Goal: Task Accomplishment & Management: Use online tool/utility

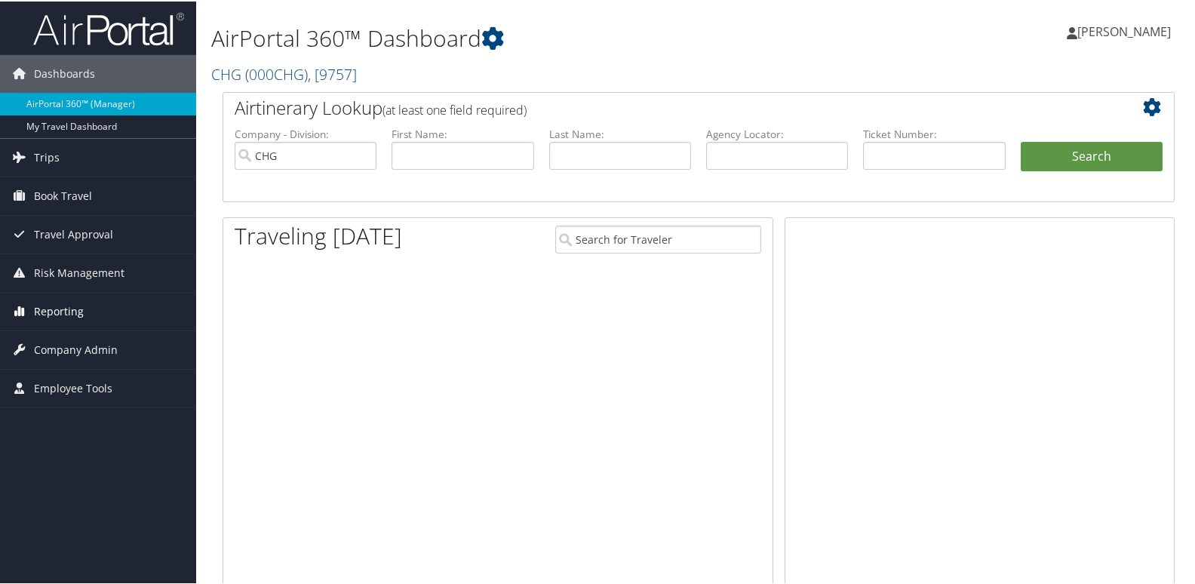
click at [115, 308] on link "Reporting" at bounding box center [98, 310] width 196 height 38
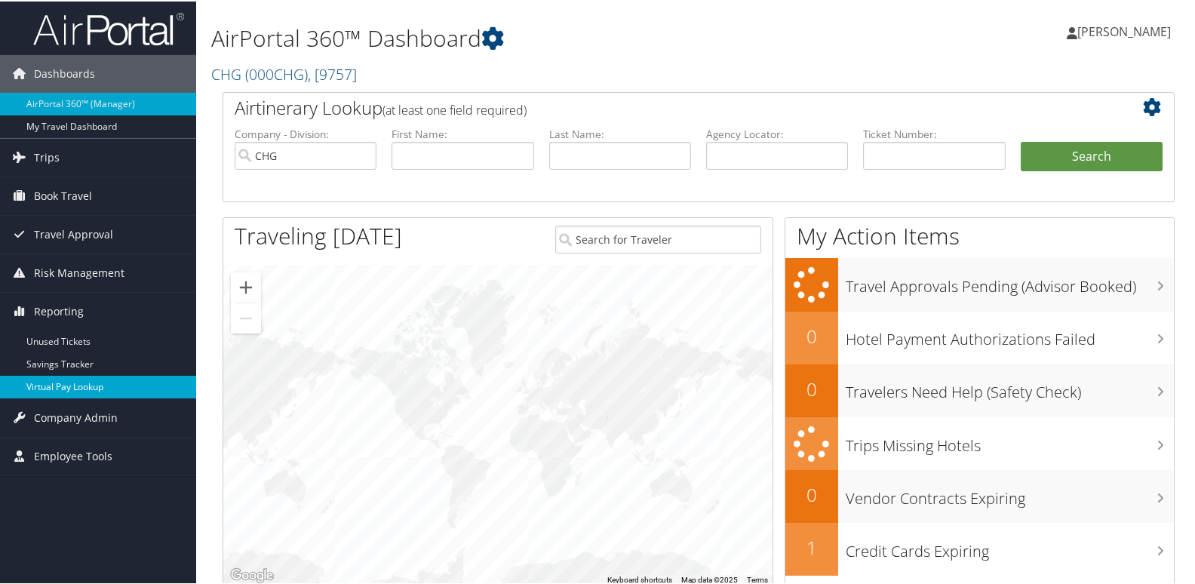
click at [122, 385] on link "Virtual Pay Lookup" at bounding box center [98, 385] width 196 height 23
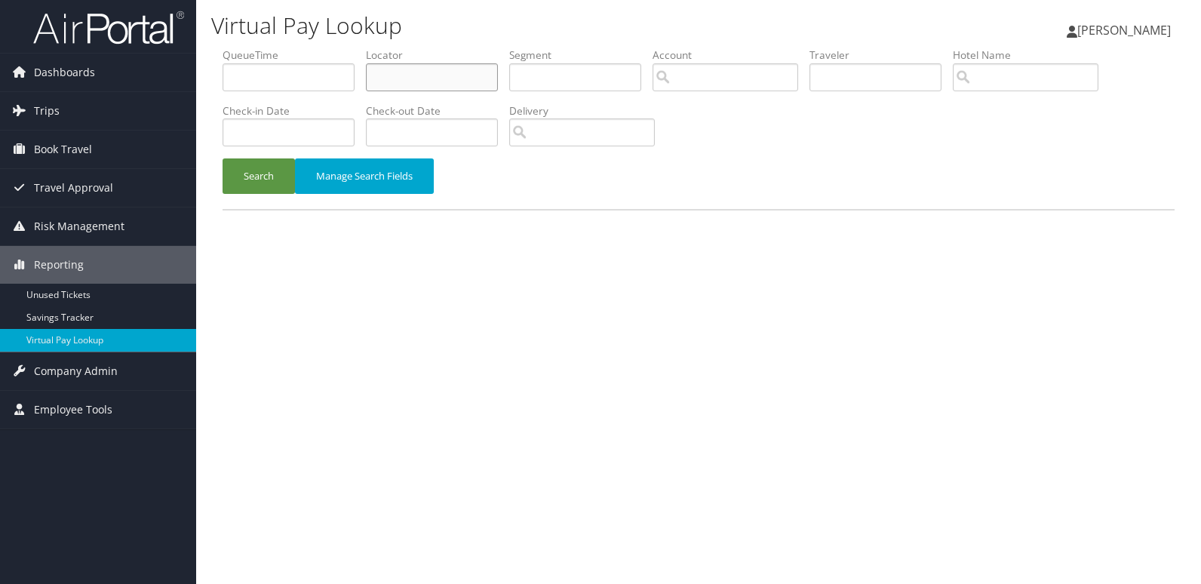
click at [417, 65] on input "text" at bounding box center [432, 77] width 132 height 28
paste input "KMICXP"
type input "KMICXP"
click at [244, 187] on button "Search" at bounding box center [258, 175] width 72 height 35
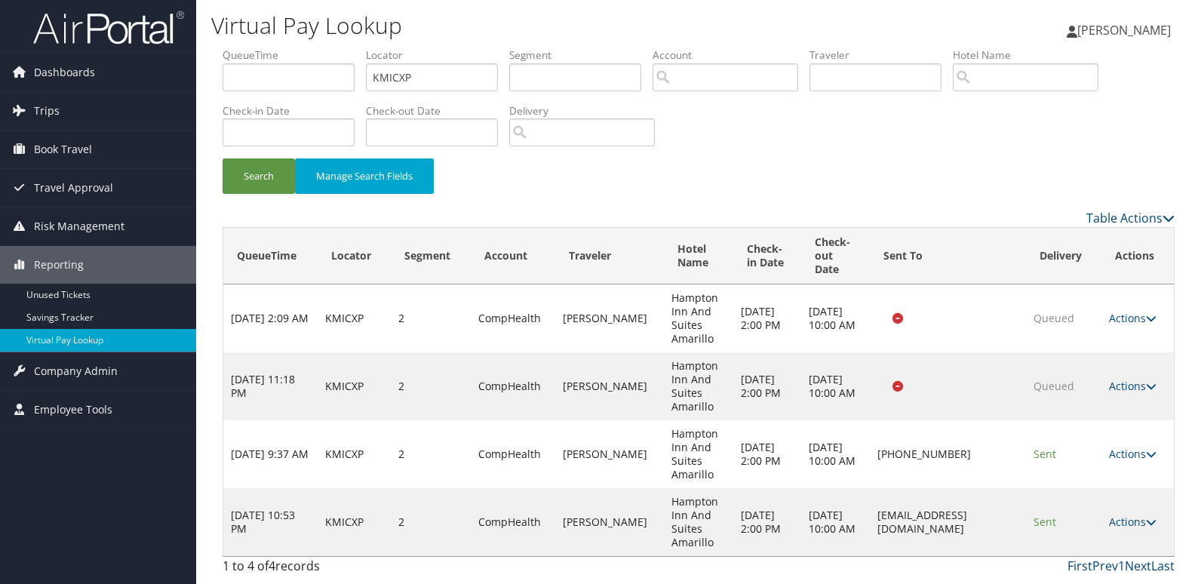
click at [1111, 526] on link "Actions" at bounding box center [1133, 521] width 48 height 14
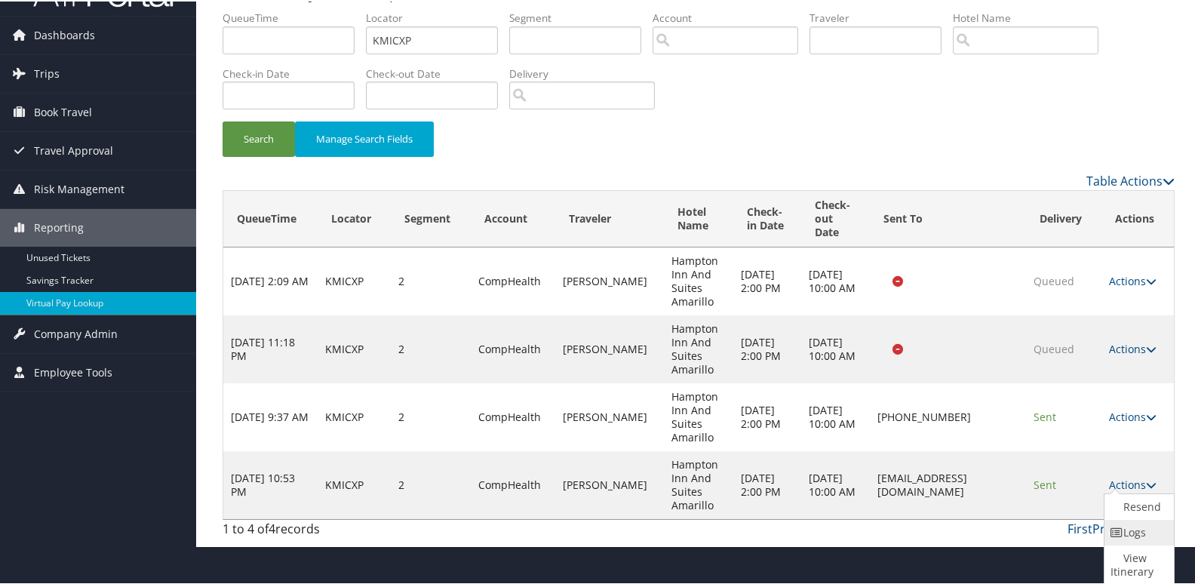
click at [1120, 535] on icon at bounding box center [1117, 531] width 14 height 11
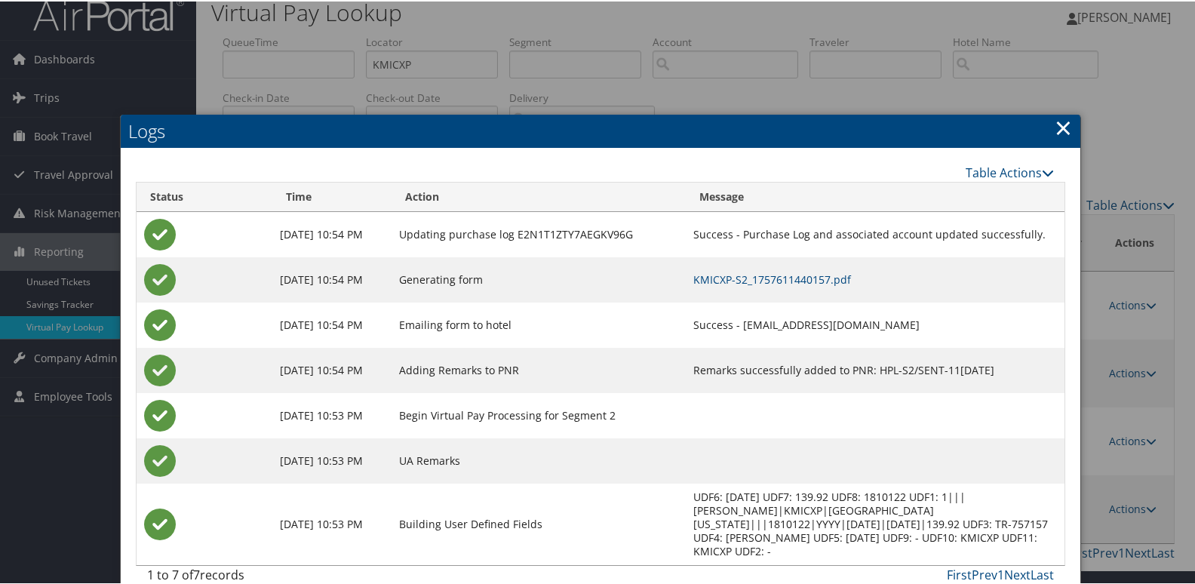
scroll to position [23, 0]
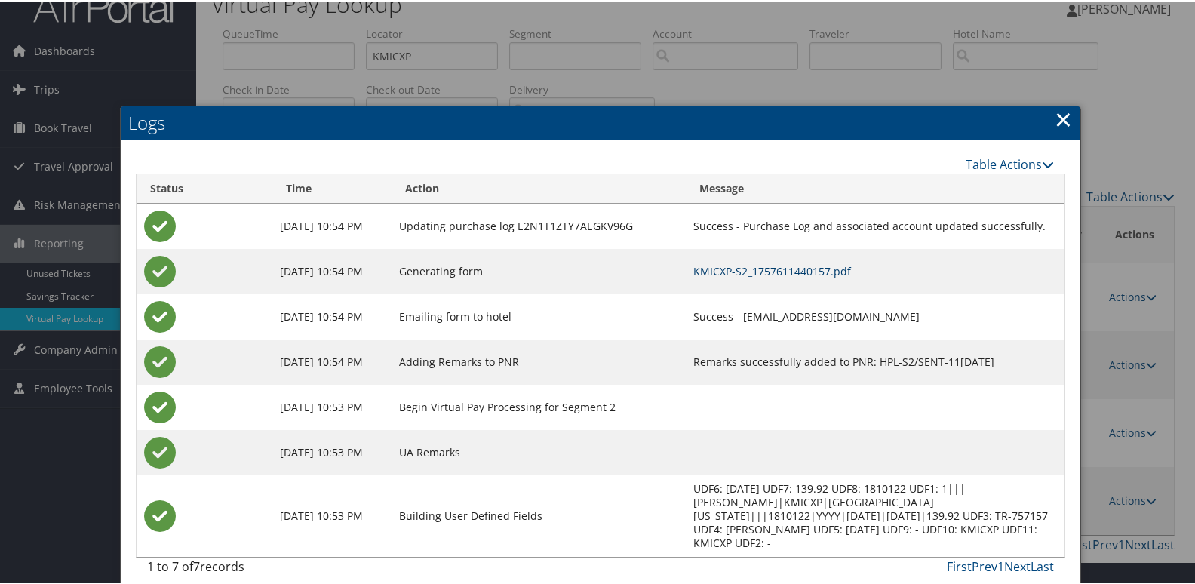
click at [822, 269] on link "KMICXP-S2_1757611440157.pdf" at bounding box center [772, 269] width 158 height 14
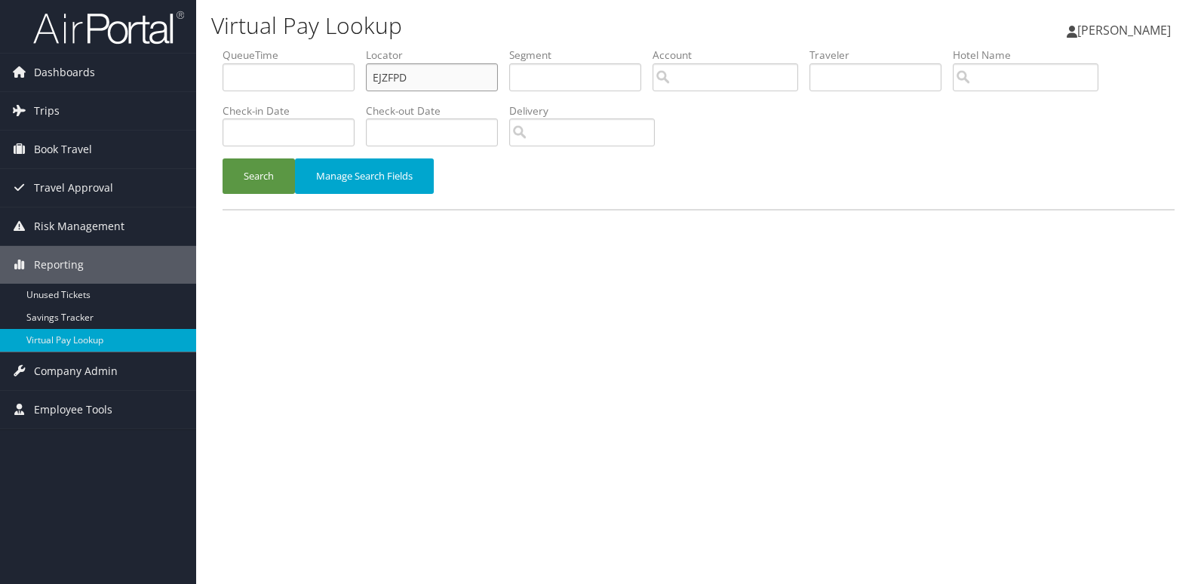
click at [453, 91] on input "EJZFPD" at bounding box center [432, 77] width 132 height 28
paste input "UWHXIO"
type input "UWHXIO"
click at [264, 170] on button "Search" at bounding box center [258, 175] width 72 height 35
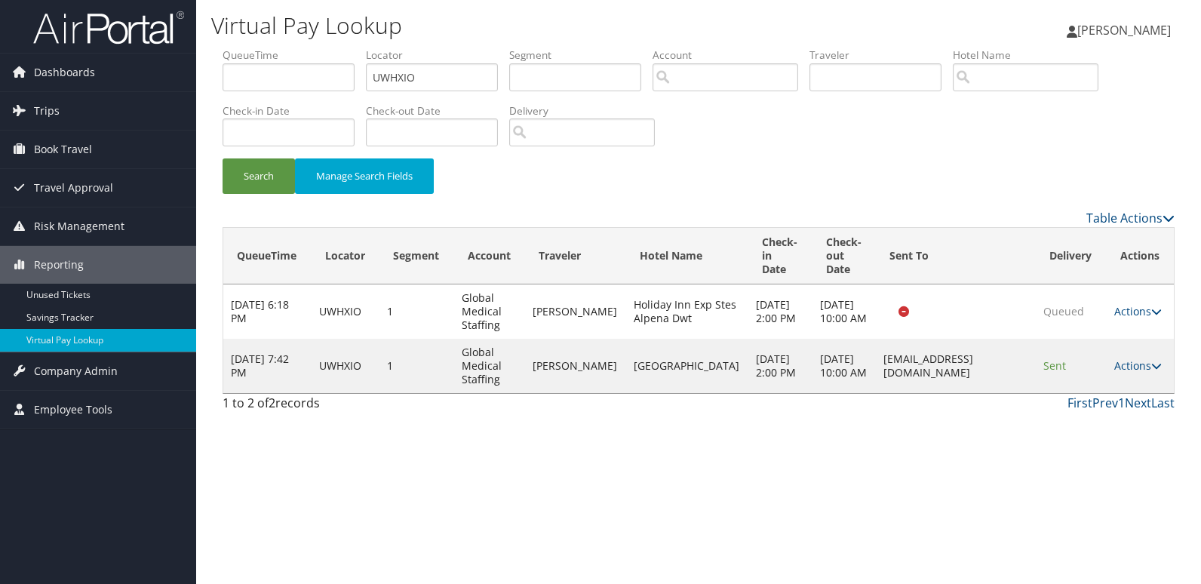
drag, startPoint x: 1126, startPoint y: 390, endPoint x: 1162, endPoint y: 409, distance: 40.8
click at [1128, 391] on td "Actions Resend Logs View Itinerary" at bounding box center [1139, 366] width 67 height 54
click at [1137, 373] on link "Actions" at bounding box center [1138, 365] width 48 height 14
click at [1132, 433] on link "Resend" at bounding box center [1106, 422] width 95 height 26
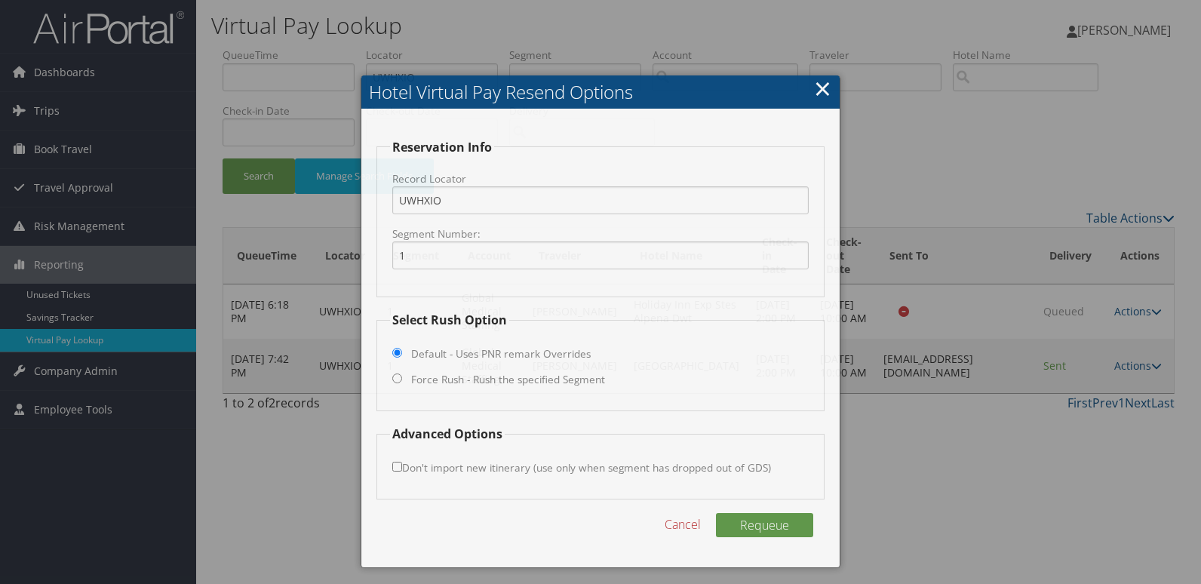
click at [1137, 397] on div at bounding box center [600, 292] width 1201 height 584
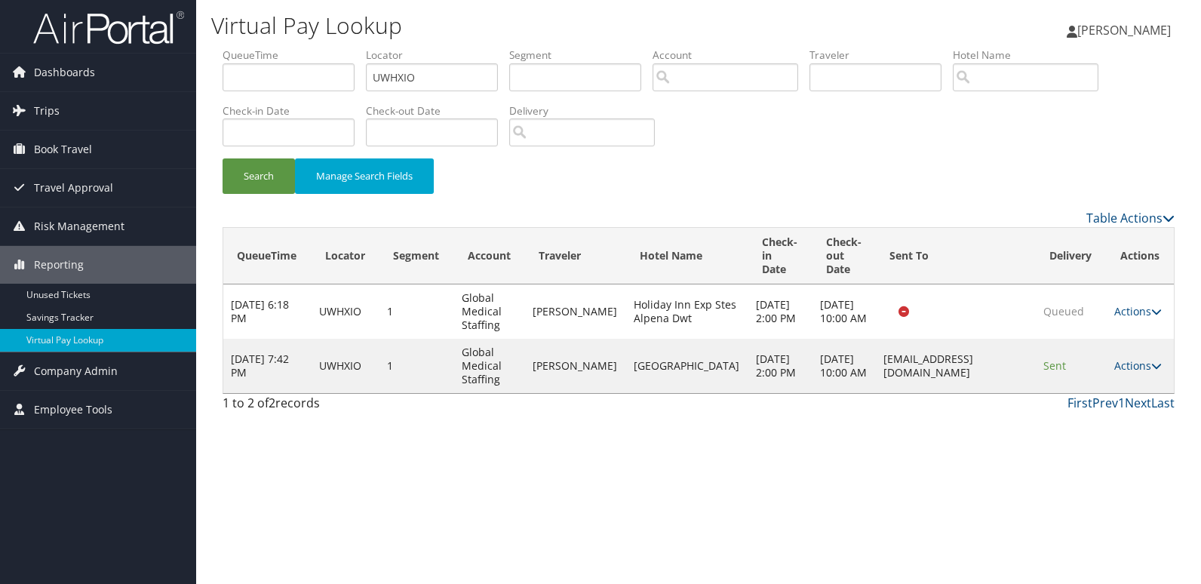
click at [1137, 373] on link "Actions" at bounding box center [1138, 365] width 48 height 14
drag, startPoint x: 1137, startPoint y: 397, endPoint x: 1118, endPoint y: 449, distance: 54.4
click at [1118, 449] on link "Logs" at bounding box center [1106, 447] width 95 height 26
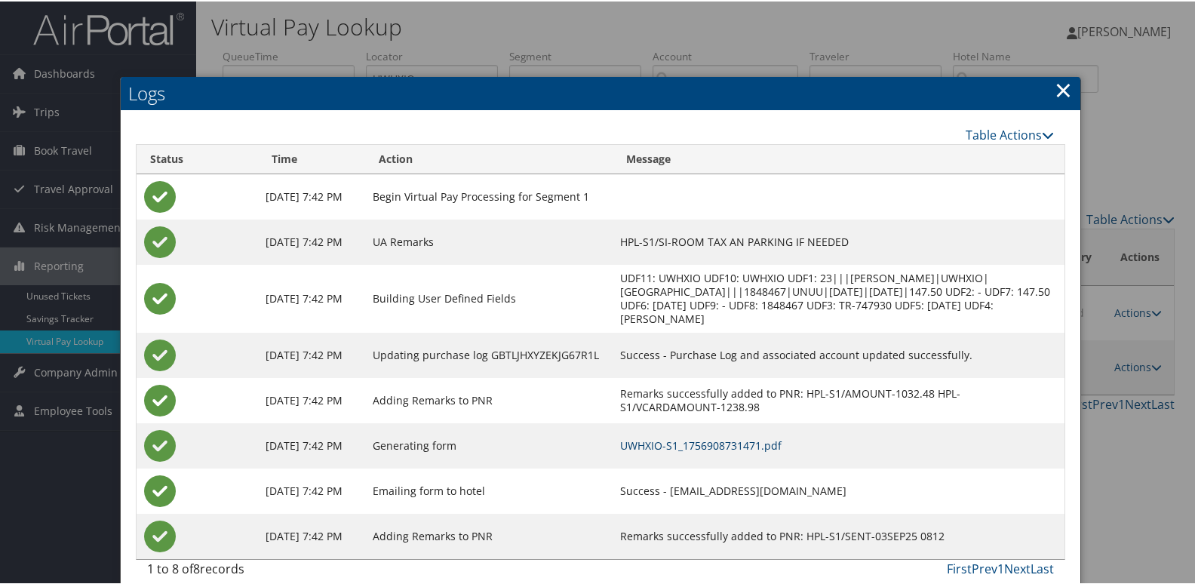
click at [781, 449] on link "UWHXIO-S1_1756908731471.pdf" at bounding box center [700, 444] width 161 height 14
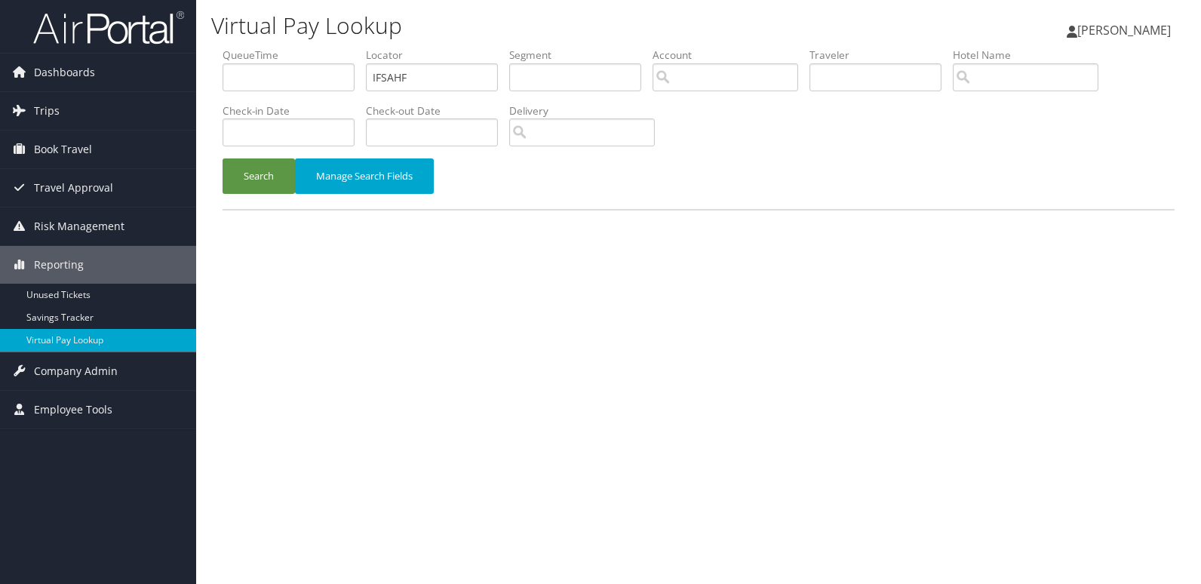
click at [425, 75] on input "IFSAHF" at bounding box center [432, 77] width 132 height 28
type input "MPNBTG"
click at [272, 179] on button "Search" at bounding box center [258, 175] width 72 height 35
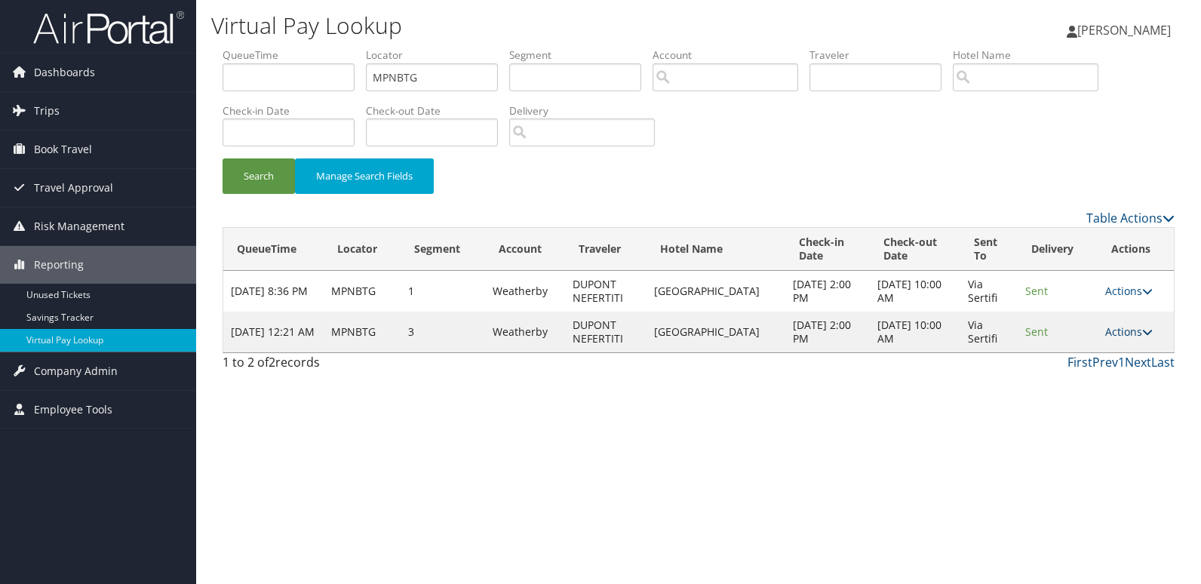
click at [1121, 325] on link "Actions" at bounding box center [1129, 331] width 48 height 14
click at [1106, 388] on link "Logs" at bounding box center [1099, 380] width 95 height 26
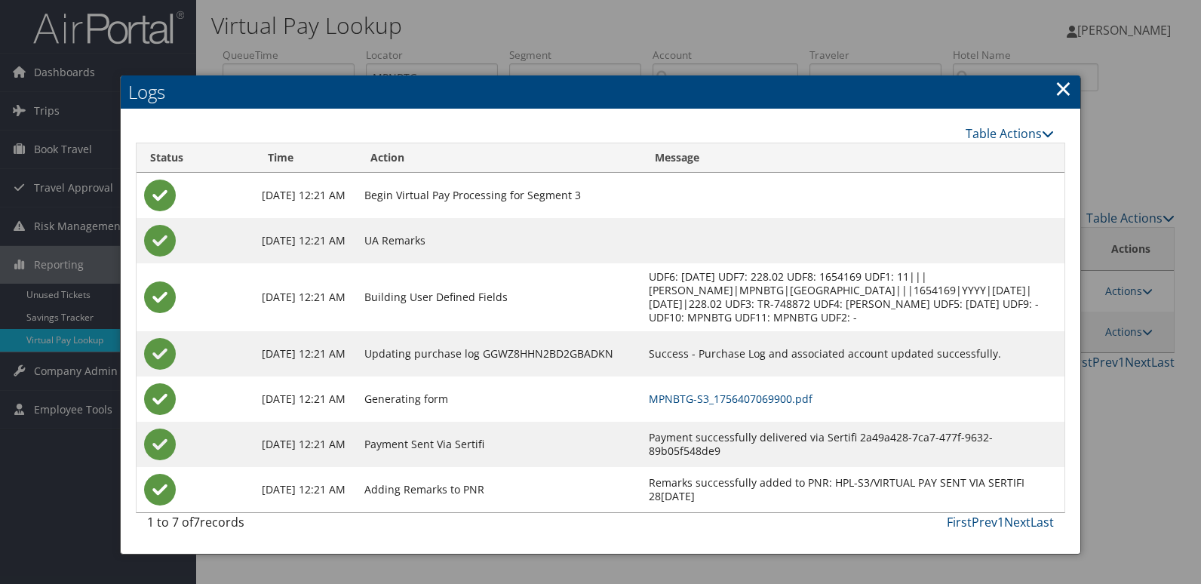
click at [784, 421] on td "MPNBTG-S3_1756407069900.pdf" at bounding box center [852, 398] width 423 height 45
click at [808, 406] on link "MPNBTG-S3_1756407069900.pdf" at bounding box center [731, 398] width 164 height 14
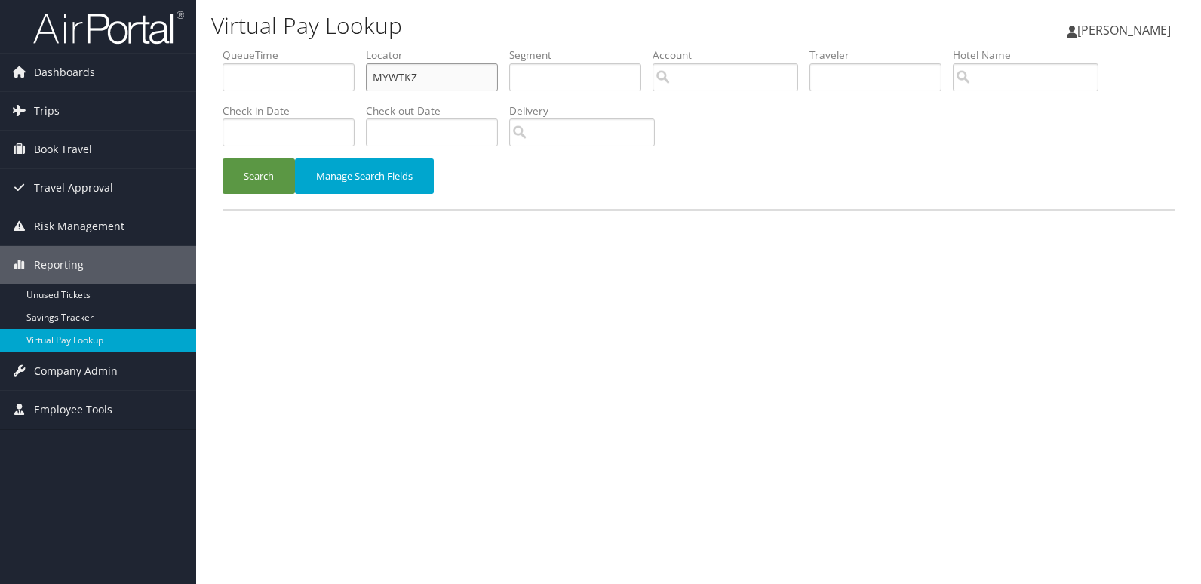
click at [443, 63] on input "MYWTKZ" at bounding box center [432, 77] width 132 height 28
paste input "NXJKUH"
type input "NXJKUH"
click at [255, 186] on button "Search" at bounding box center [258, 175] width 72 height 35
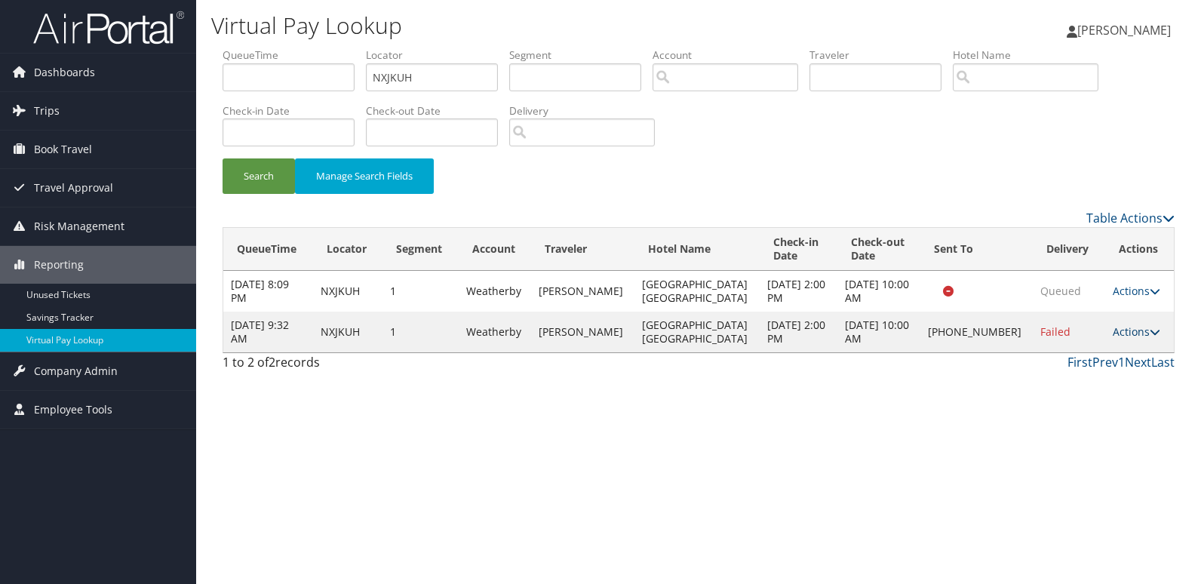
click at [1130, 334] on link "Actions" at bounding box center [1136, 331] width 48 height 14
click at [1069, 370] on link "Logs" at bounding box center [1083, 380] width 129 height 26
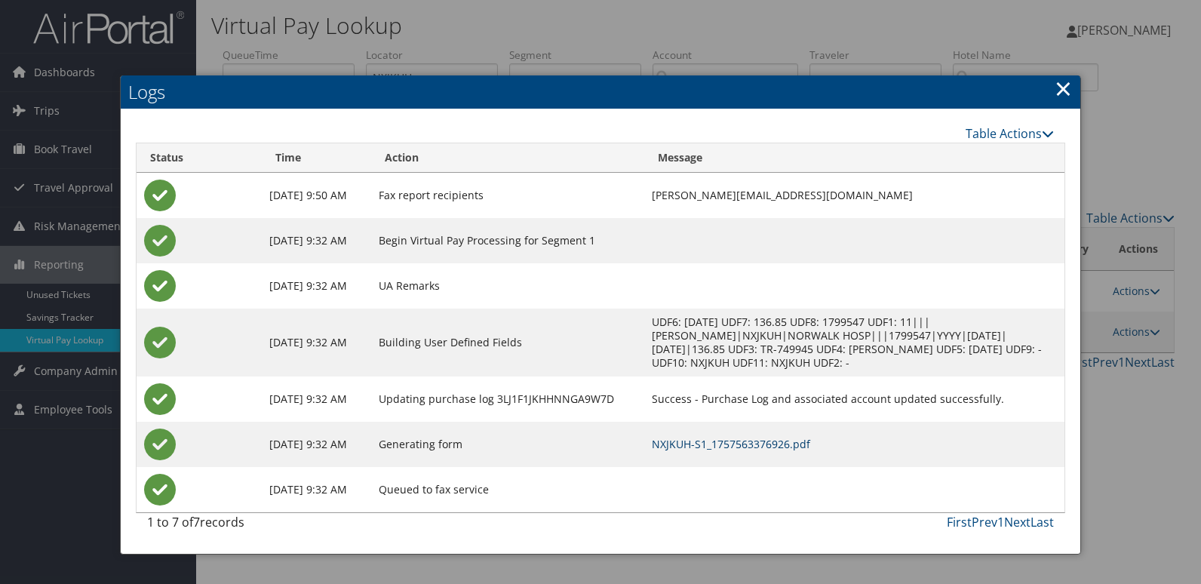
click at [756, 442] on link "NXJKUH-S1_1757563376926.pdf" at bounding box center [731, 444] width 158 height 14
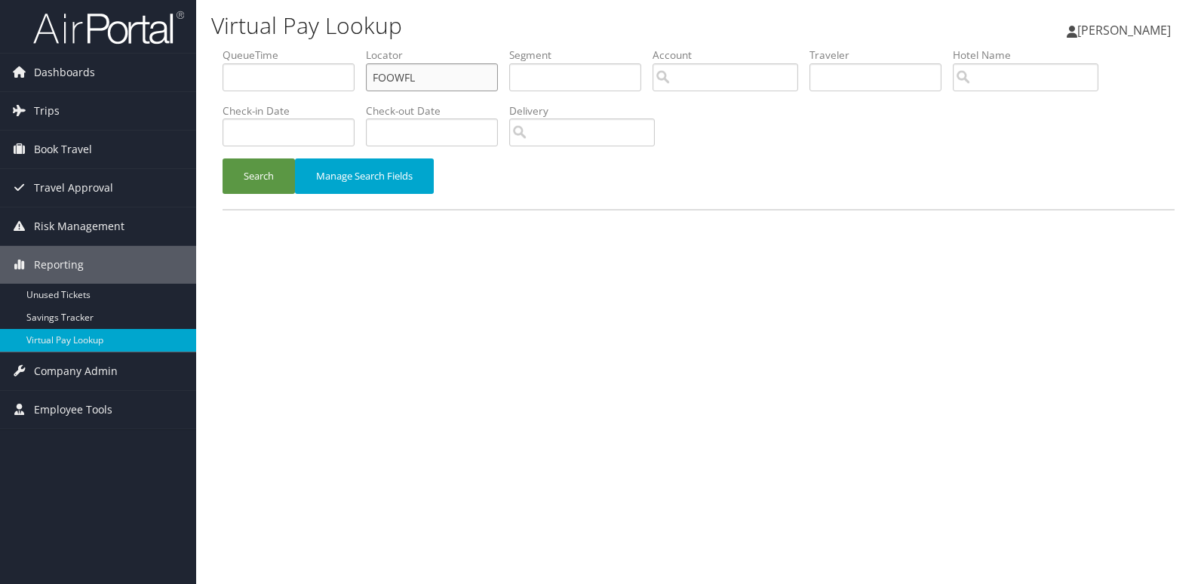
click at [468, 87] on input "FOOWFL" at bounding box center [432, 77] width 132 height 28
paste input "KVZVIY"
type input "KVZVIY"
click at [241, 174] on button "Search" at bounding box center [258, 175] width 72 height 35
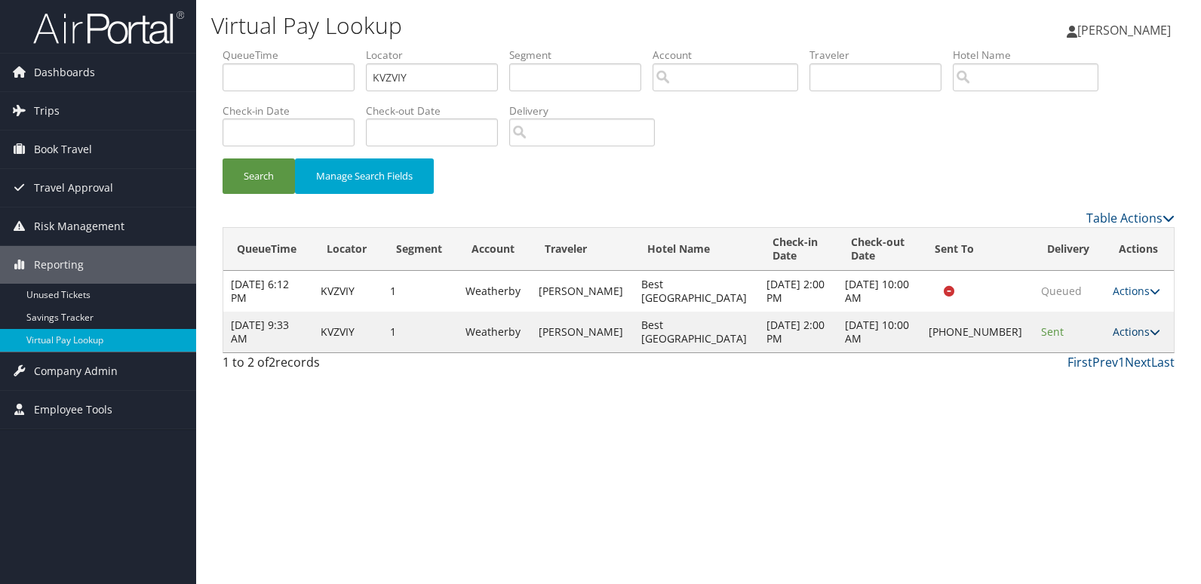
click at [1126, 336] on link "Actions" at bounding box center [1136, 331] width 48 height 14
click at [1104, 379] on link "Logs" at bounding box center [1084, 380] width 129 height 26
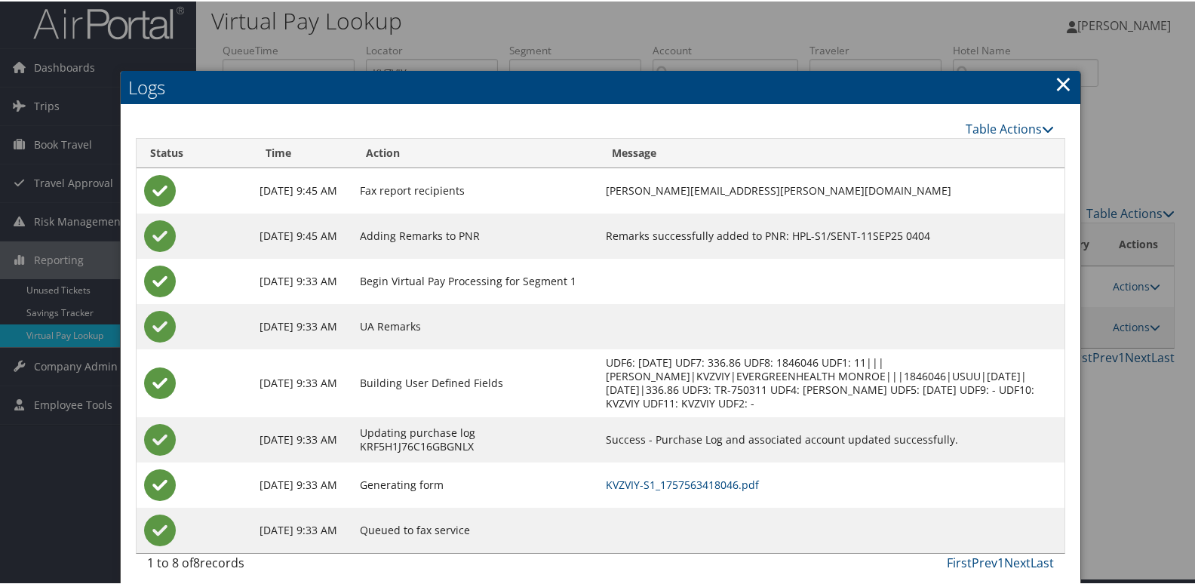
scroll to position [16, 0]
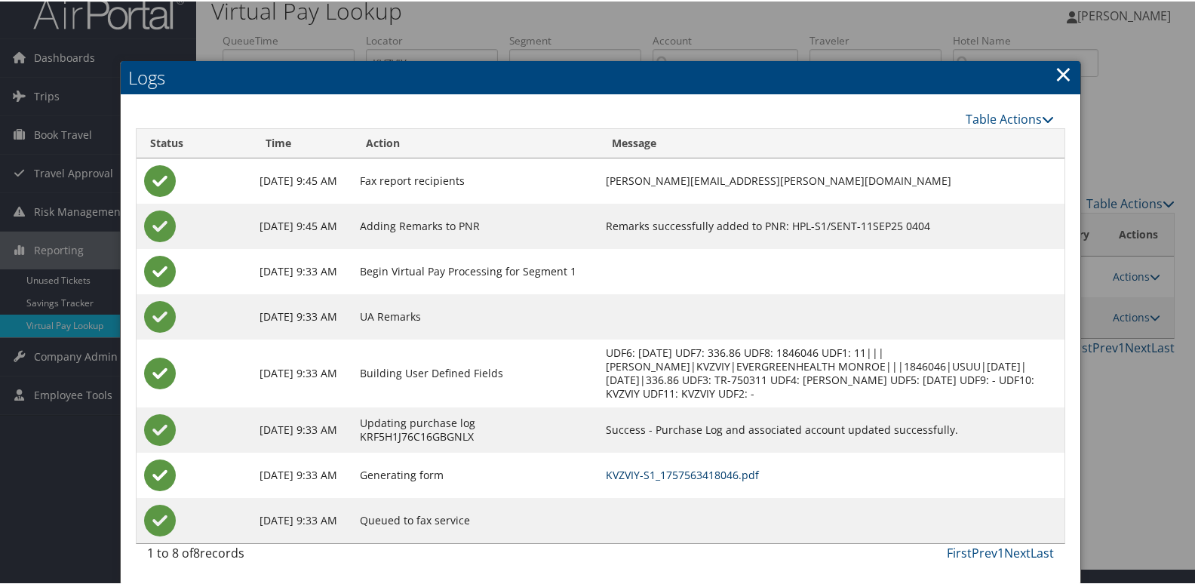
click at [759, 472] on link "KVZVIY-S1_1757563418046.pdf" at bounding box center [682, 473] width 153 height 14
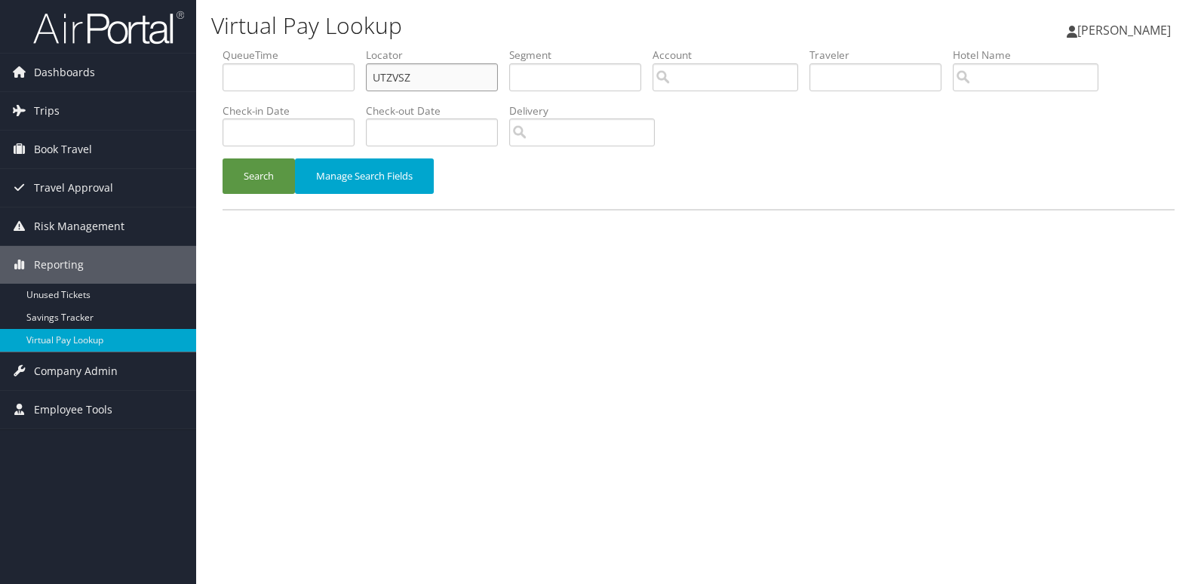
click at [468, 82] on input "UTZVSZ" at bounding box center [432, 77] width 132 height 28
paste input "DJGGYE"
type input "DJGGYE"
click at [258, 179] on button "Search" at bounding box center [258, 175] width 72 height 35
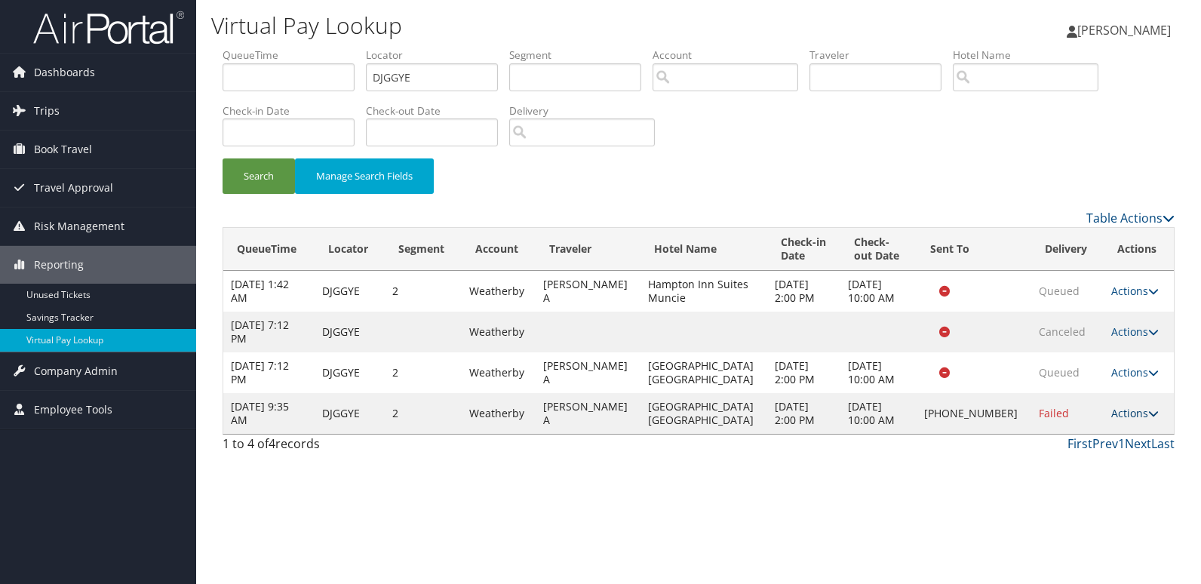
click at [1128, 413] on link "Actions" at bounding box center [1135, 413] width 48 height 14
click at [1075, 461] on link "Logs" at bounding box center [1081, 461] width 129 height 26
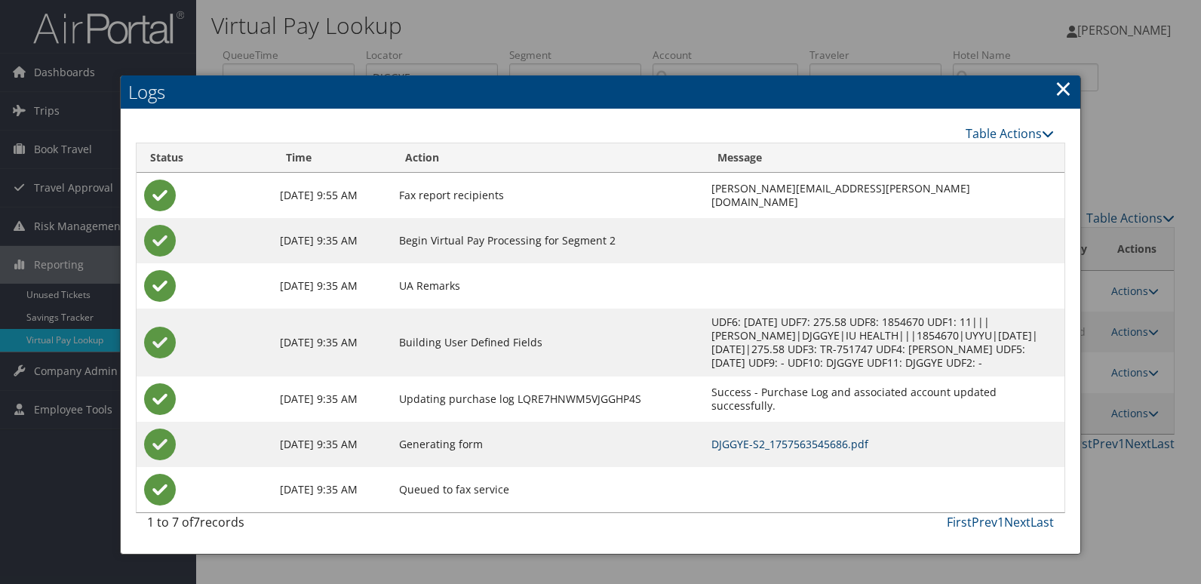
click at [821, 440] on link "DJGGYE-S2_1757563545686.pdf" at bounding box center [789, 444] width 157 height 14
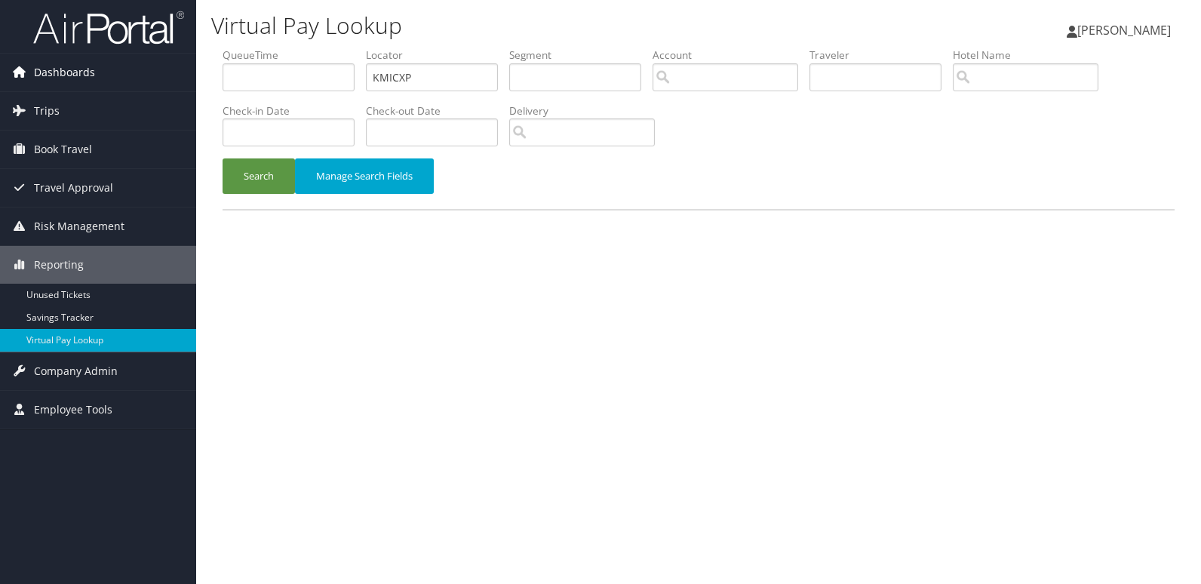
click at [191, 48] on div "Dashboards AirPortal 360™ (Manager) My Travel Dashboard Trips Airtinerary® Look…" at bounding box center [600, 292] width 1201 height 584
type input "JLOAPO"
click at [243, 184] on button "Search" at bounding box center [258, 175] width 72 height 35
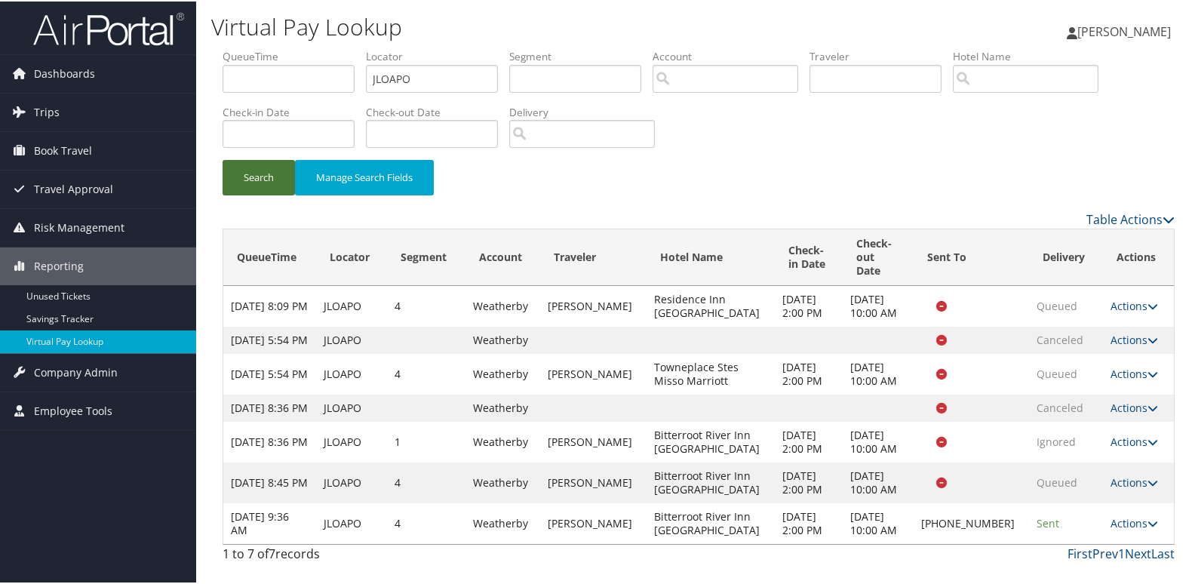
scroll to position [66, 0]
click at [1110, 529] on link "Actions" at bounding box center [1134, 521] width 48 height 14
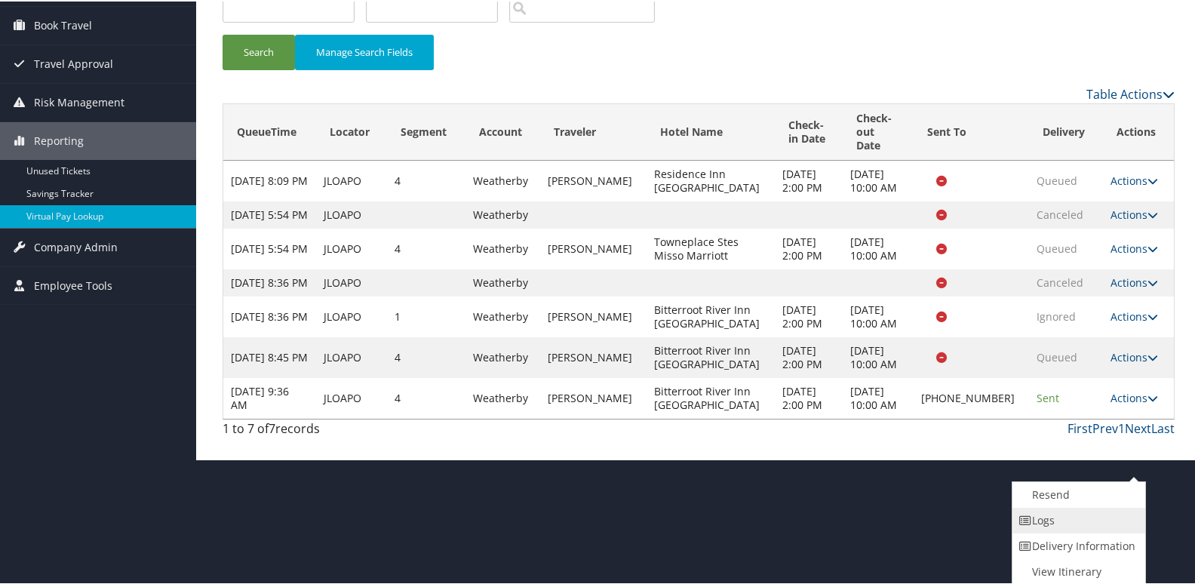
click at [1075, 522] on link "Logs" at bounding box center [1076, 519] width 129 height 26
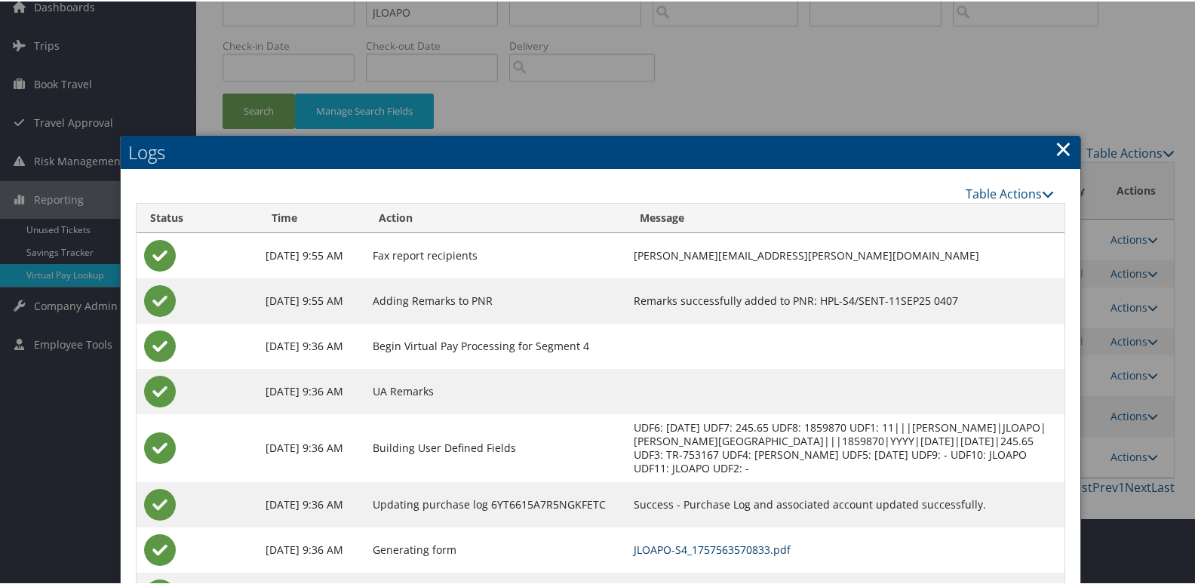
click at [765, 544] on link "JLOAPO-S4_1757563570833.pdf" at bounding box center [712, 548] width 157 height 14
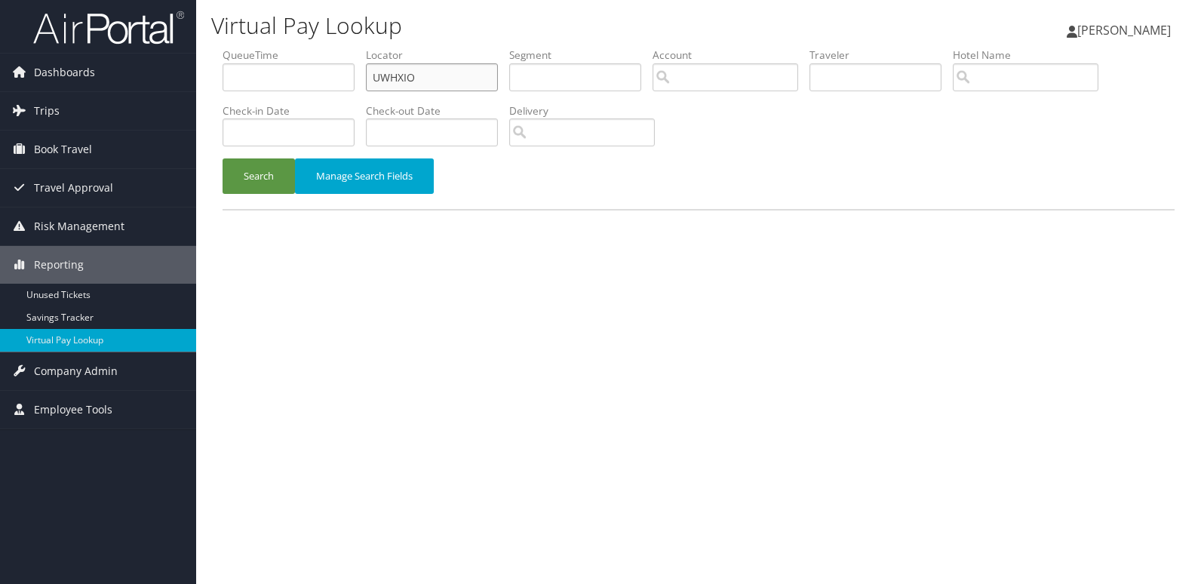
click at [468, 77] on input "UWHXIO" at bounding box center [432, 77] width 132 height 28
paste input "OUQLZ"
type input "OUQLZO"
click at [244, 176] on button "Search" at bounding box center [258, 175] width 72 height 35
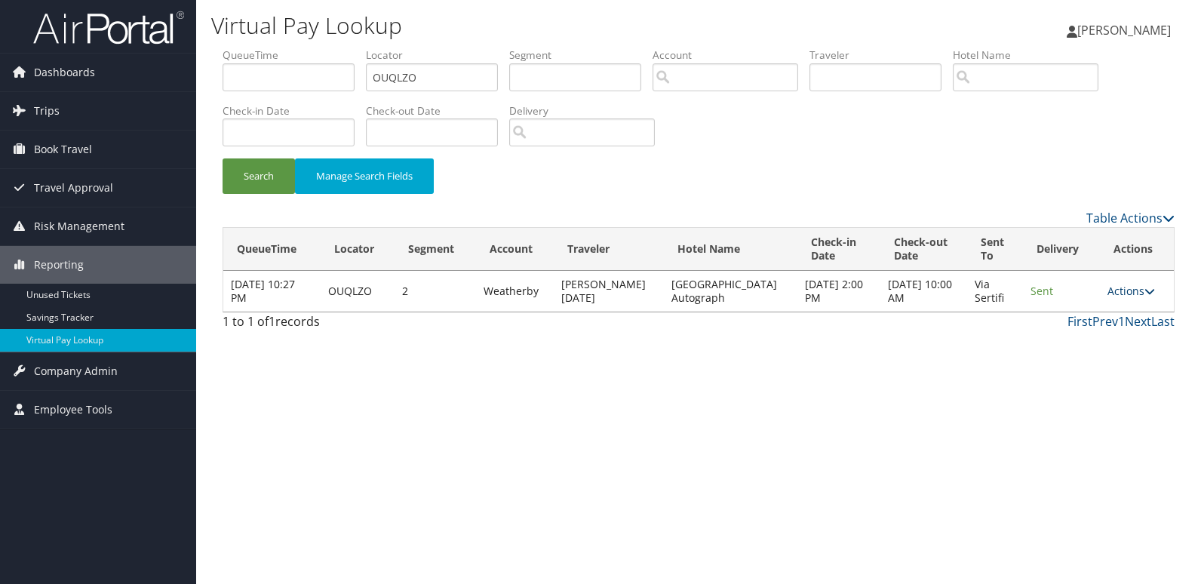
click at [1120, 290] on link "Actions" at bounding box center [1131, 291] width 48 height 14
click at [1106, 342] on link "Logs" at bounding box center [1101, 339] width 95 height 26
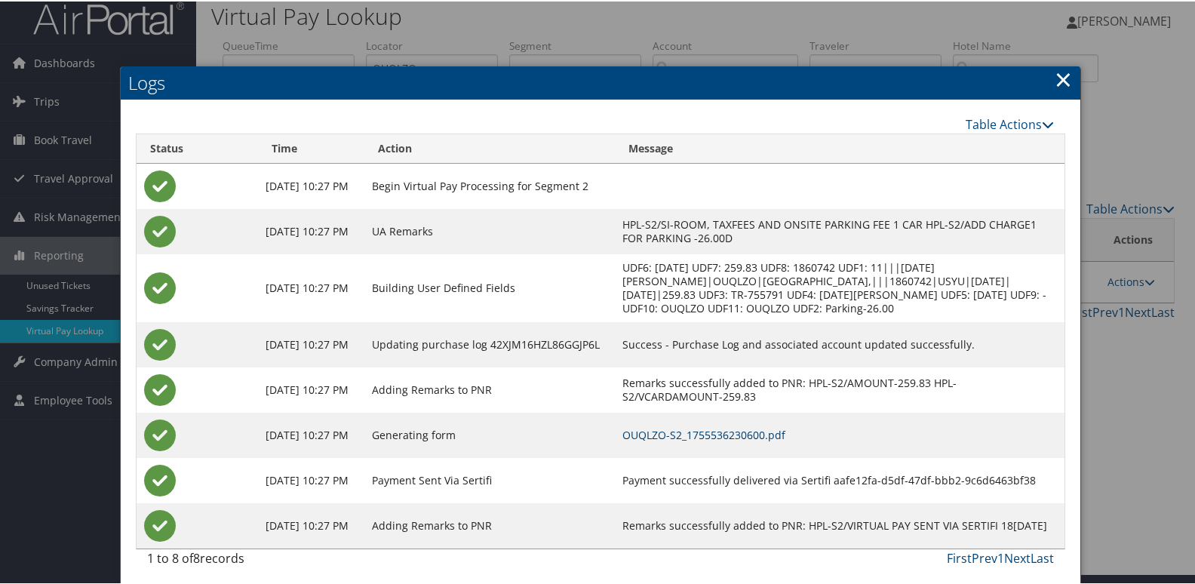
scroll to position [16, 0]
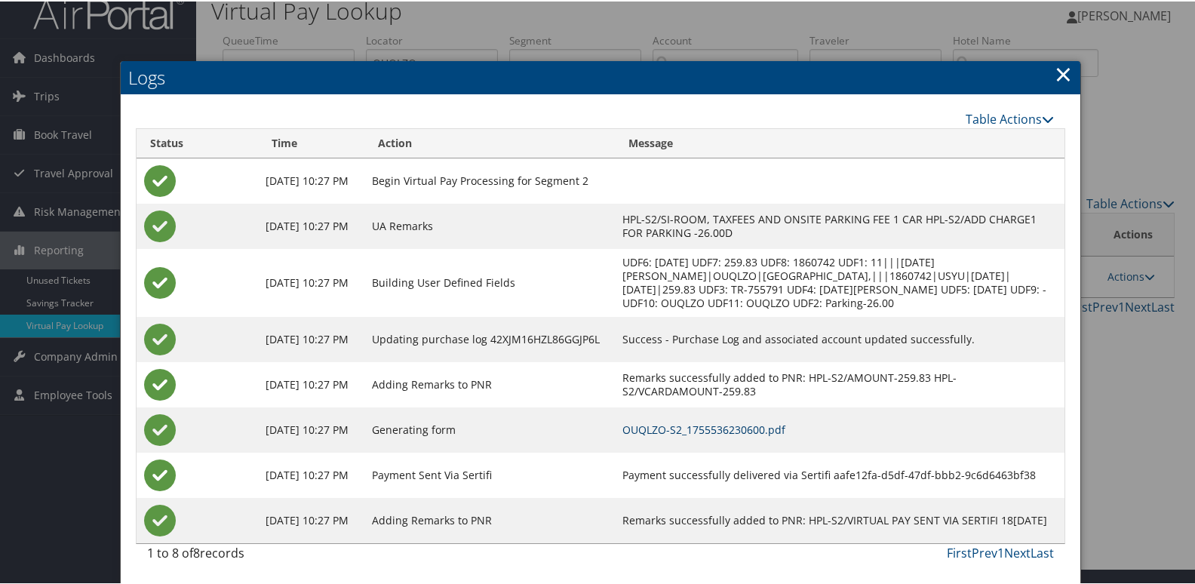
click at [785, 425] on link "OUQLZO-S2_1755536230600.pdf" at bounding box center [703, 428] width 163 height 14
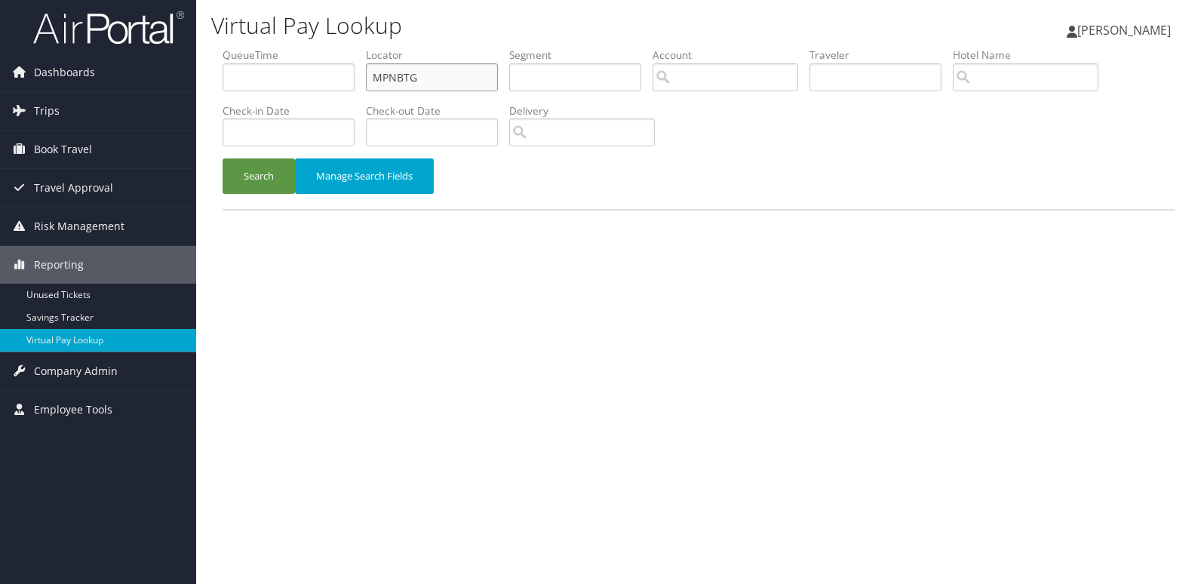
click at [488, 81] on input "MPNBTG" at bounding box center [432, 77] width 132 height 28
paste input "SYOTDL"
type input "SYOTDL"
click at [250, 184] on button "Search" at bounding box center [258, 175] width 72 height 35
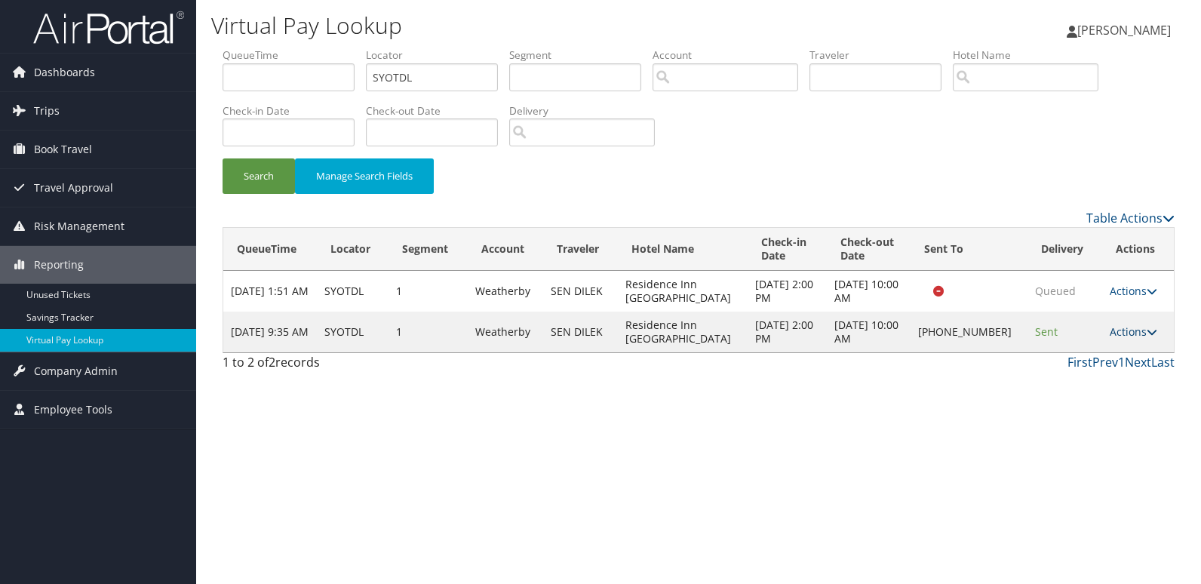
click at [1134, 330] on link "Actions" at bounding box center [1133, 331] width 48 height 14
click at [1108, 379] on link "Logs" at bounding box center [1084, 380] width 129 height 26
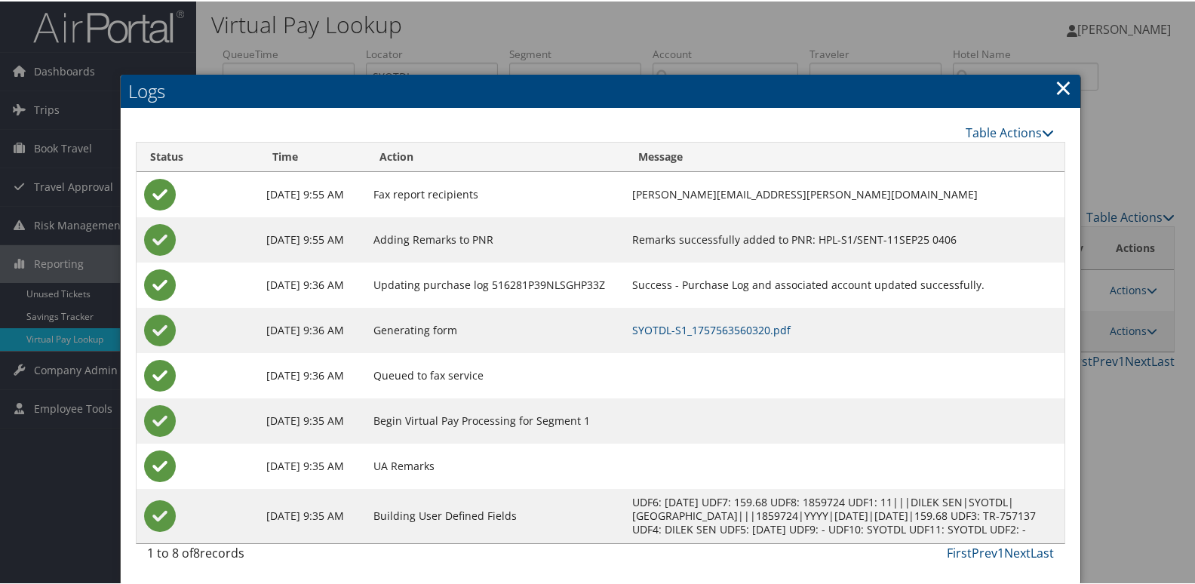
scroll to position [16, 0]
click at [787, 321] on link "SYOTDL-S1_1757563560320.pdf" at bounding box center [711, 328] width 158 height 14
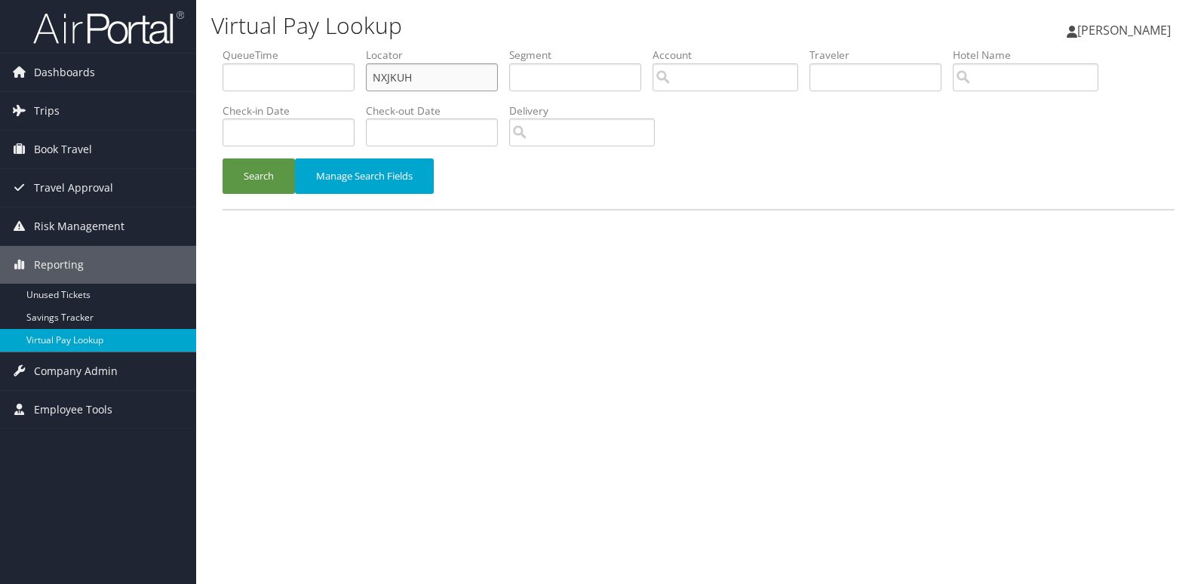
click at [456, 77] on input "NXJKUH" at bounding box center [432, 77] width 132 height 28
paste input "JHNDRU"
type input "JHNDRU"
click at [259, 180] on button "Search" at bounding box center [258, 175] width 72 height 35
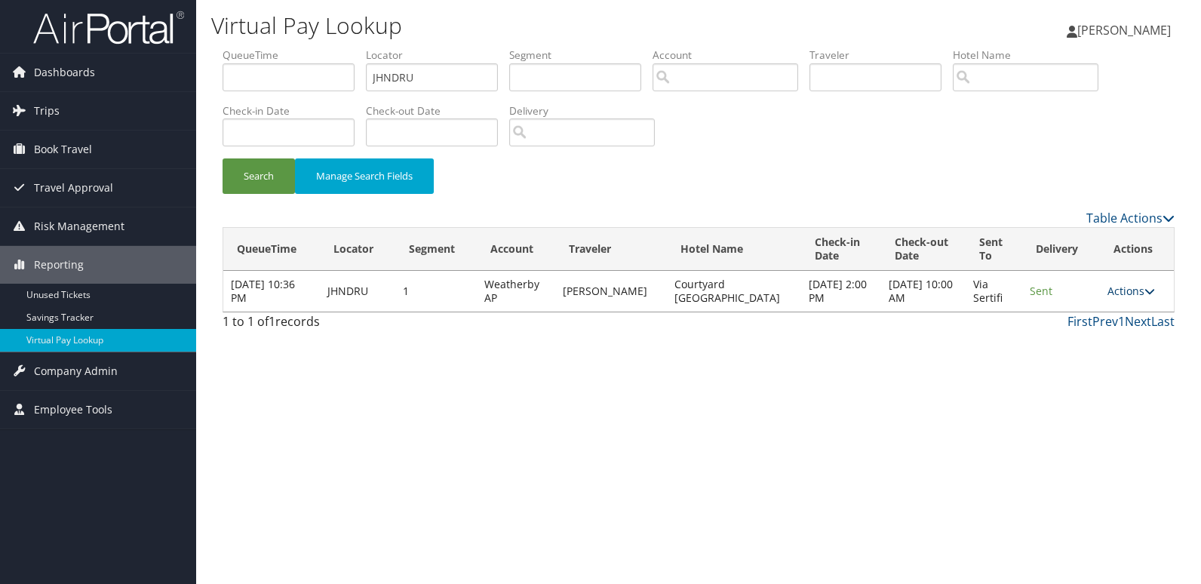
click at [1140, 293] on link "Actions" at bounding box center [1131, 291] width 48 height 14
click at [1113, 326] on link "Logs" at bounding box center [1099, 339] width 95 height 26
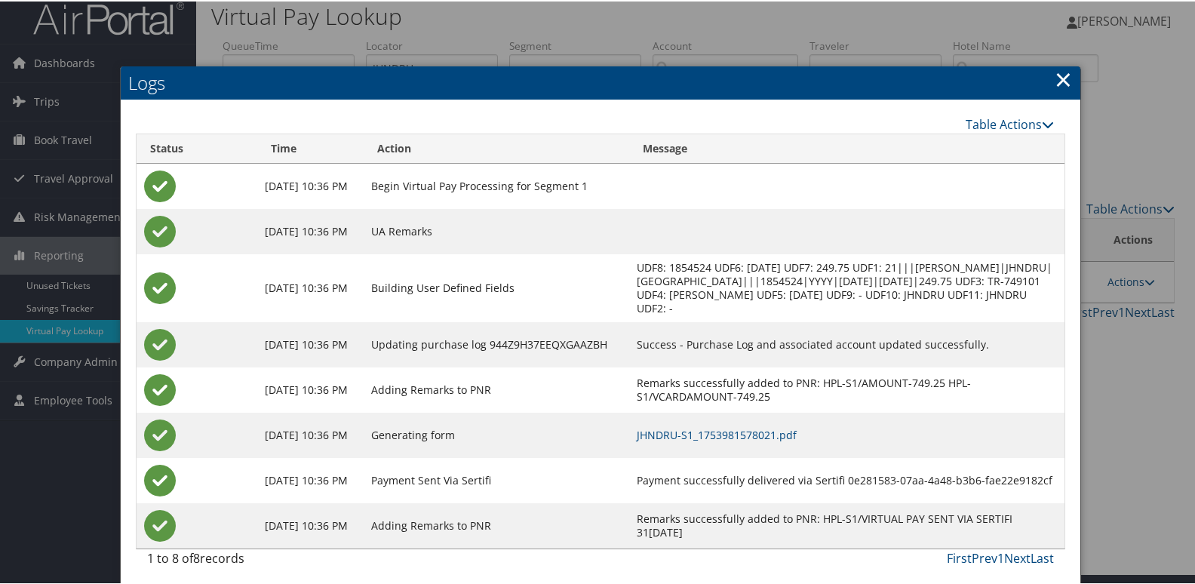
scroll to position [16, 0]
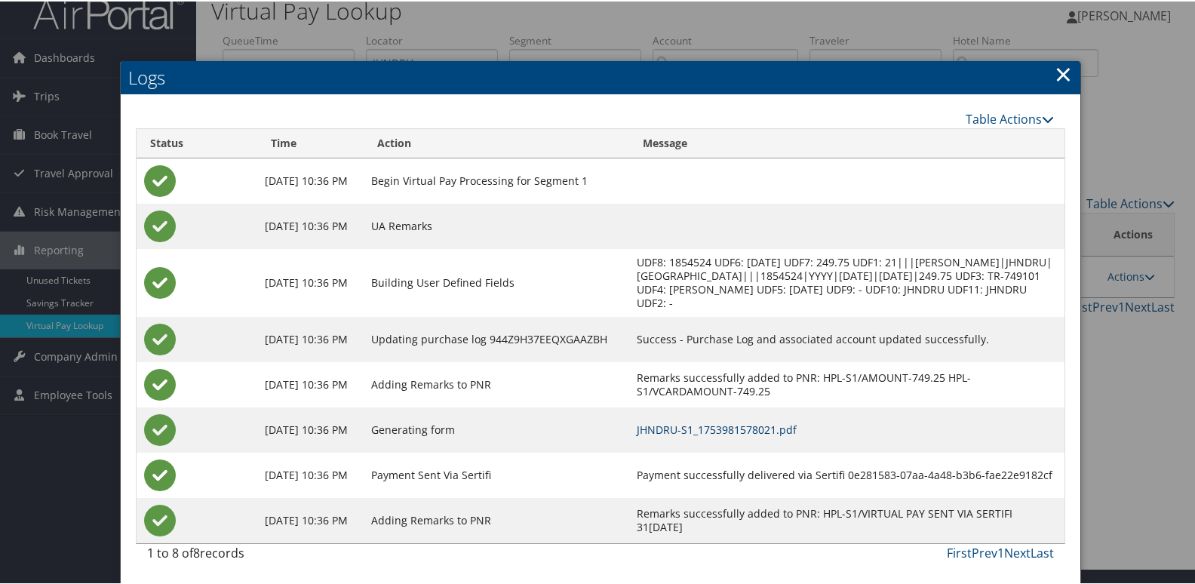
click at [796, 422] on link "JHNDRU-S1_1753981578021.pdf" at bounding box center [717, 428] width 160 height 14
